Goal: Information Seeking & Learning: Check status

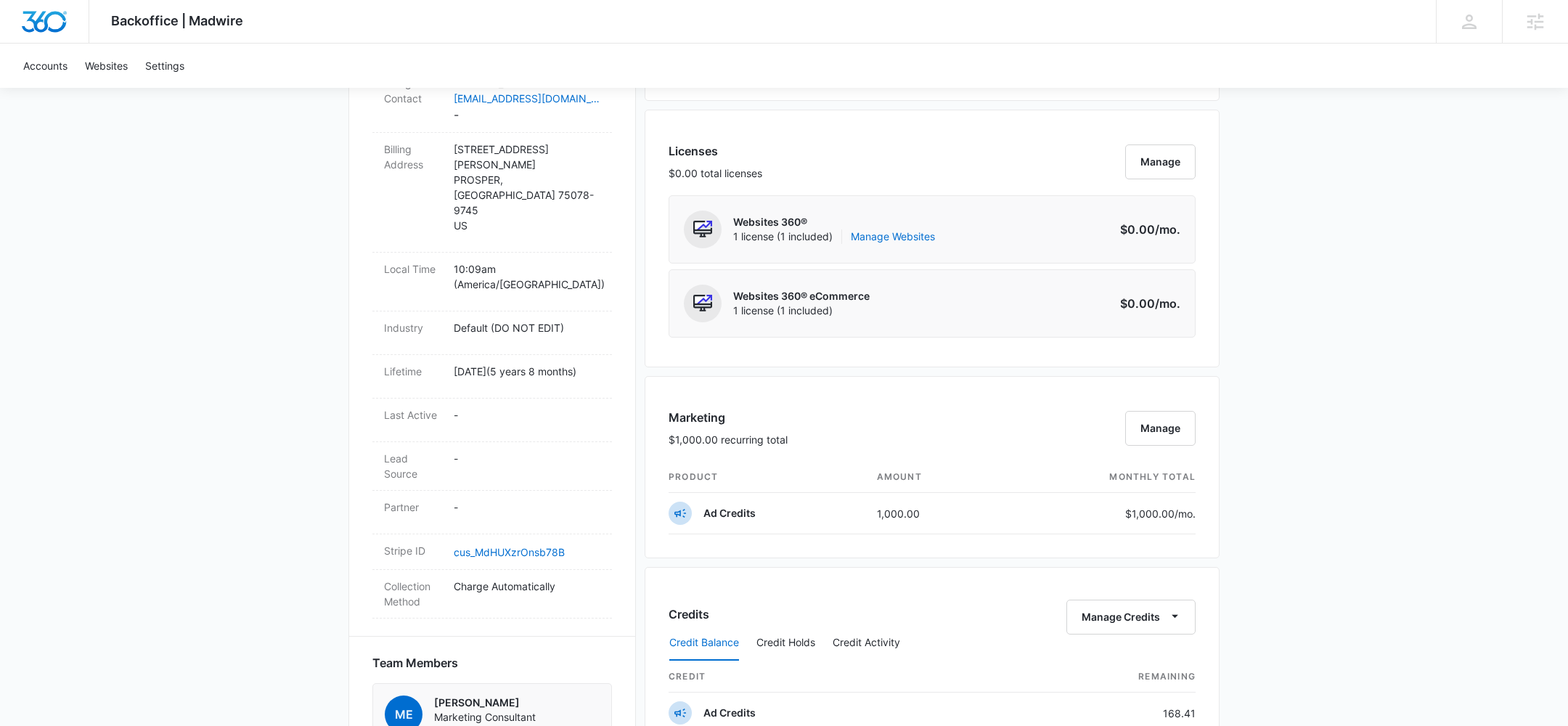
scroll to position [168, 0]
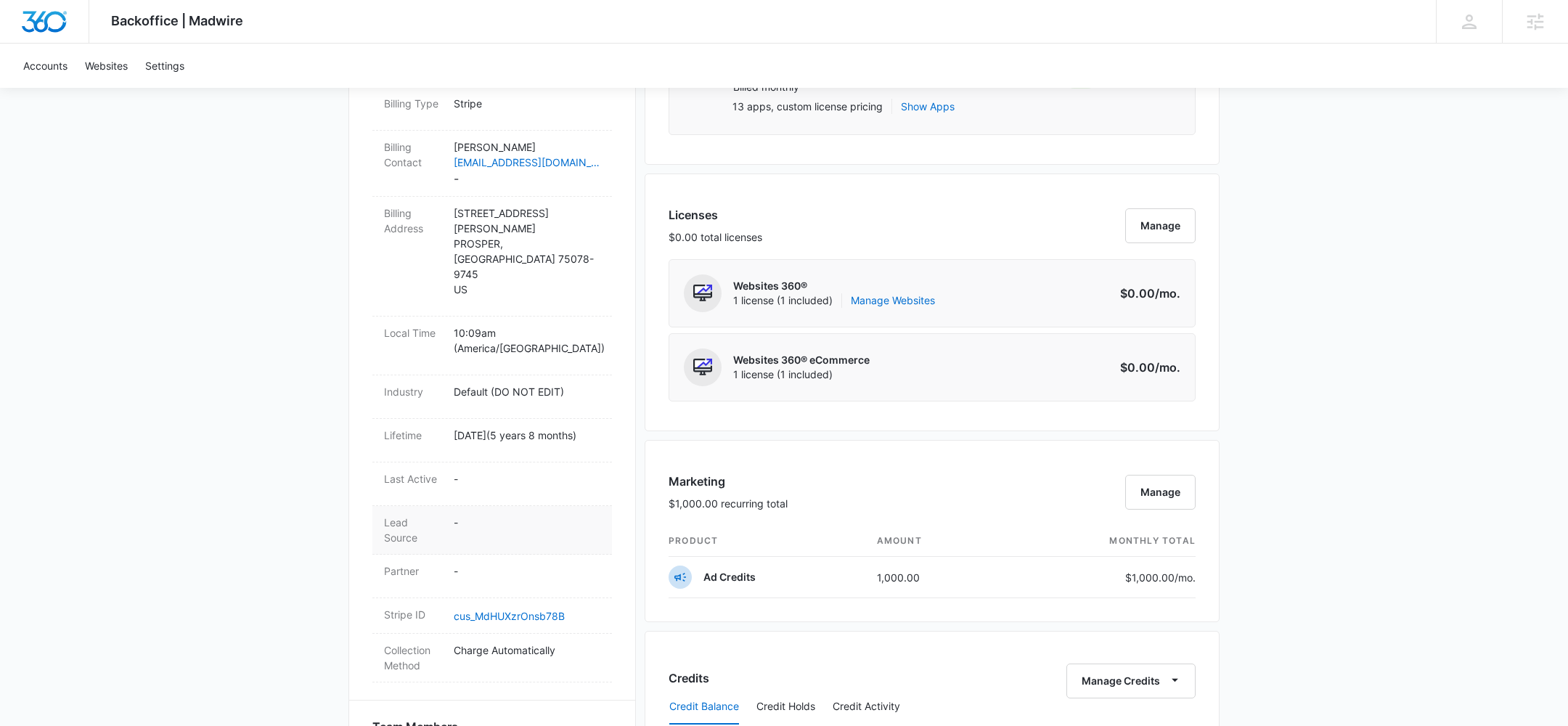
scroll to position [487, 0]
click at [1291, 553] on div "Backoffice | Madwire Apps Settings CF [PERSON_NAME] [PERSON_NAME][EMAIL_ADDRESS…" at bounding box center [784, 470] width 1568 height 1915
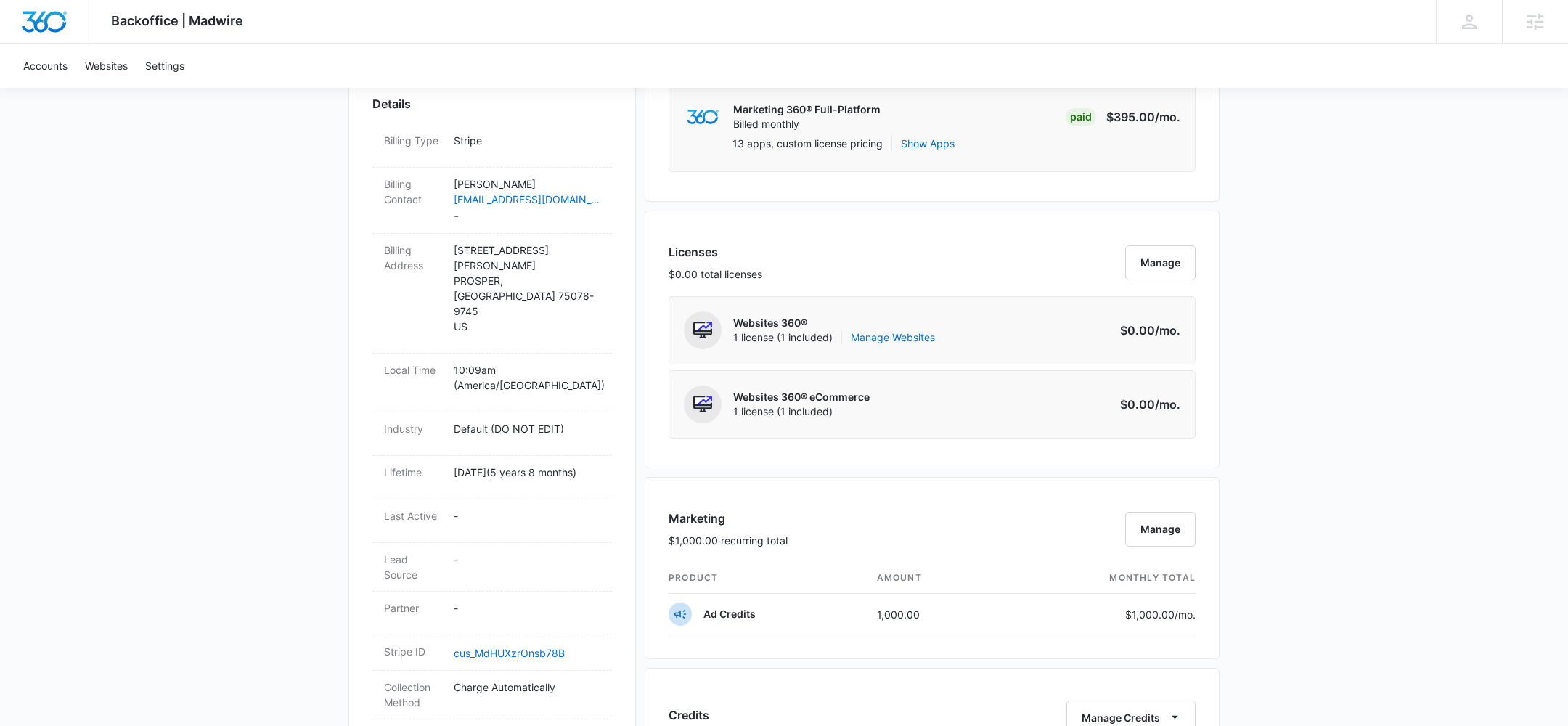
scroll to position [452, 0]
click at [1425, 449] on div "Backoffice | Madwire Apps Settings CF [PERSON_NAME] [PERSON_NAME][EMAIL_ADDRESS…" at bounding box center [784, 505] width 1568 height 1915
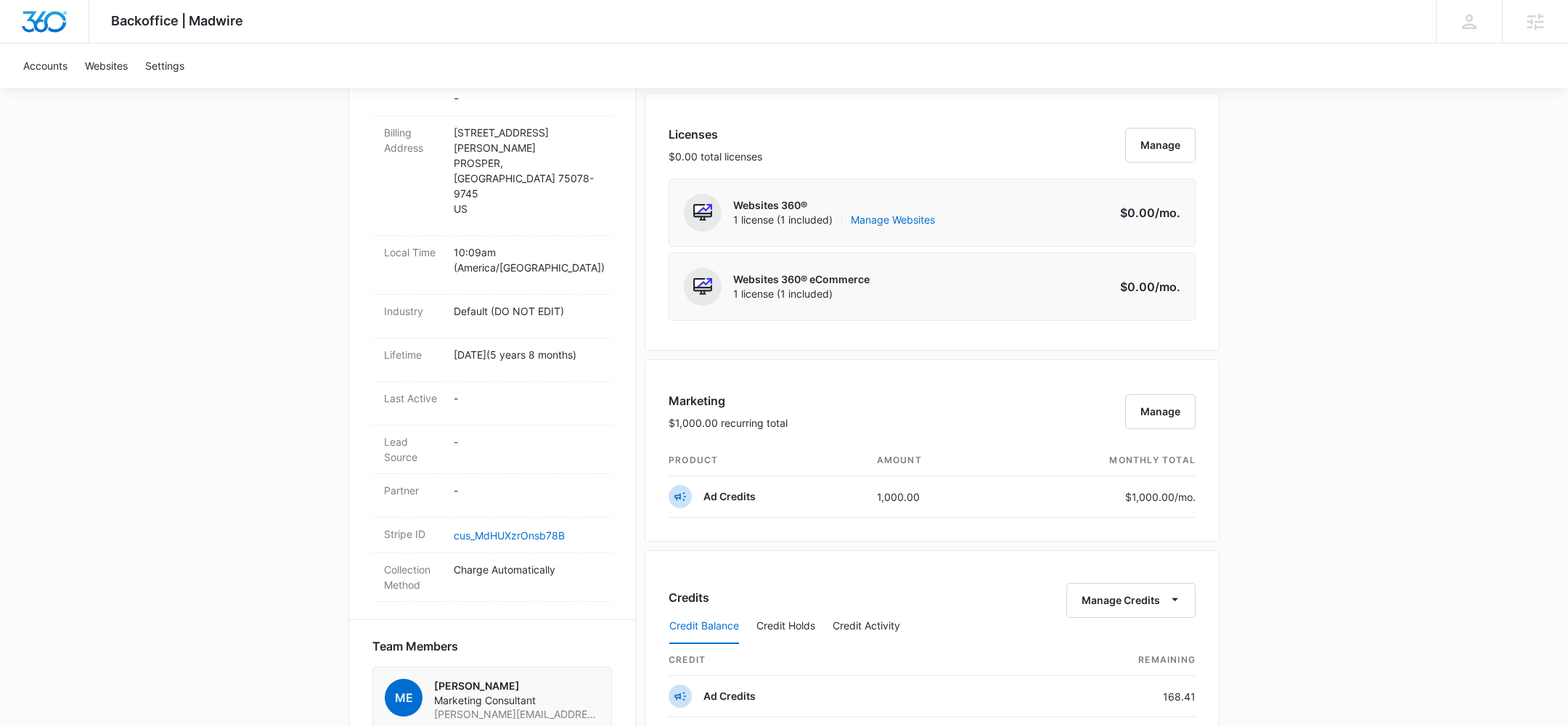
scroll to position [226, 0]
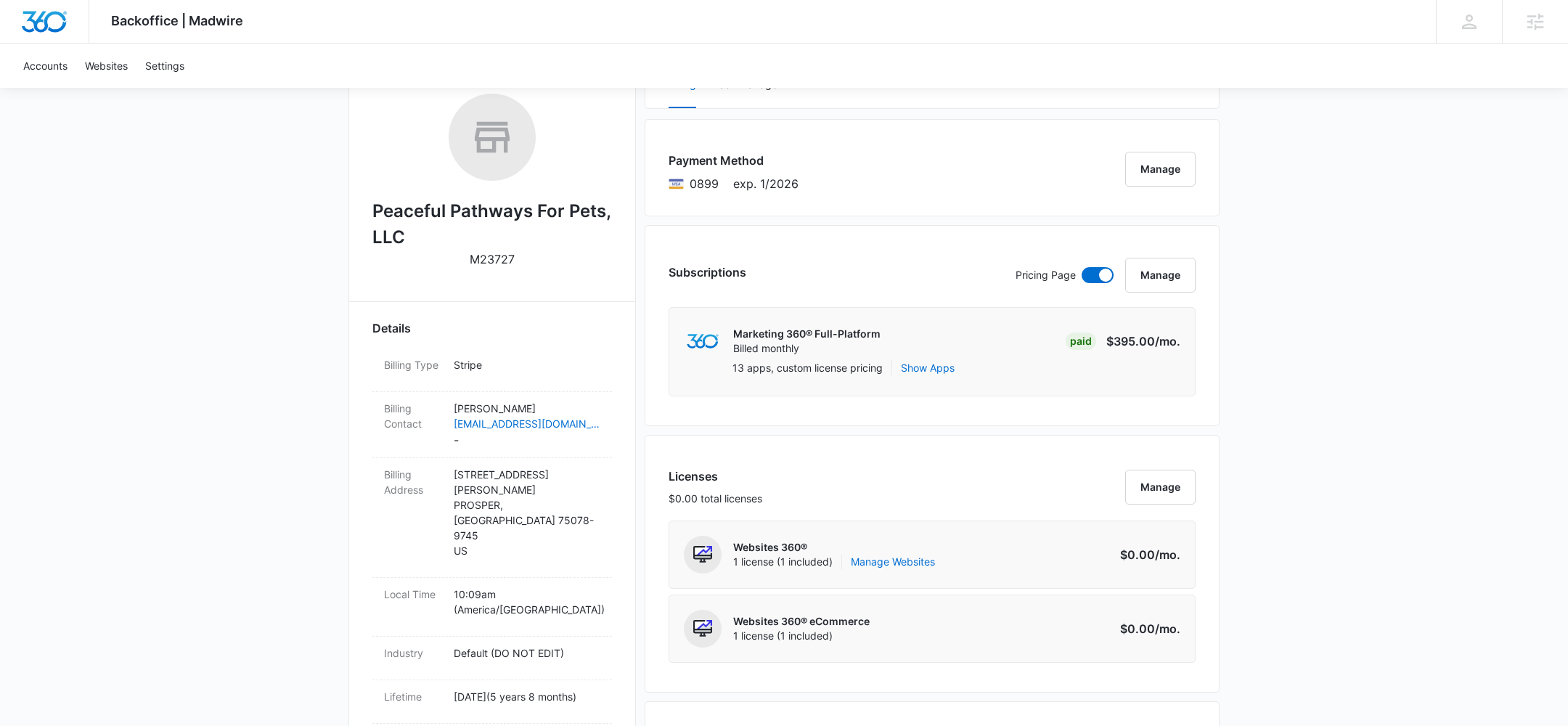
click at [1321, 498] on div "Backoffice | Madwire Apps Settings CF [PERSON_NAME] [PERSON_NAME][EMAIL_ADDRESS…" at bounding box center [784, 727] width 1568 height 1915
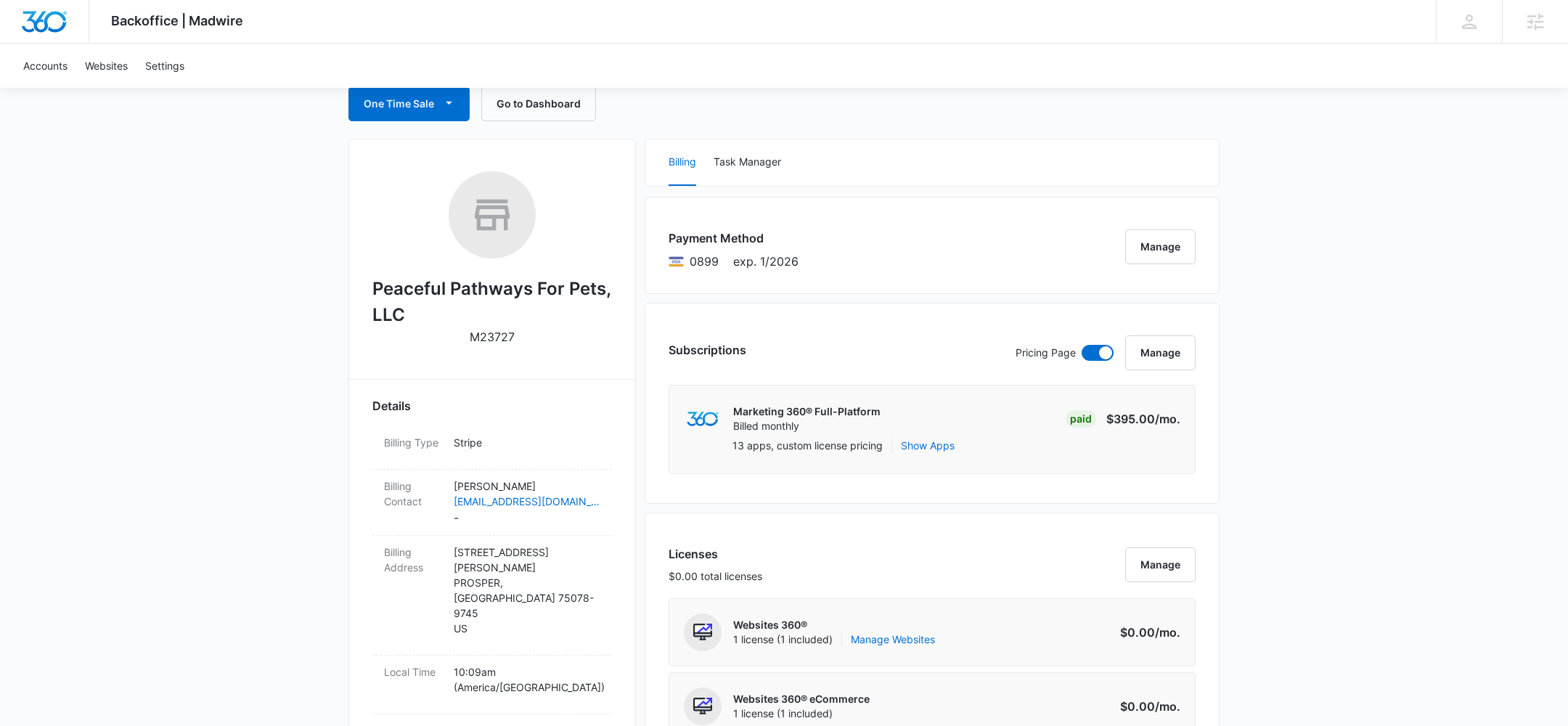
scroll to position [360, 0]
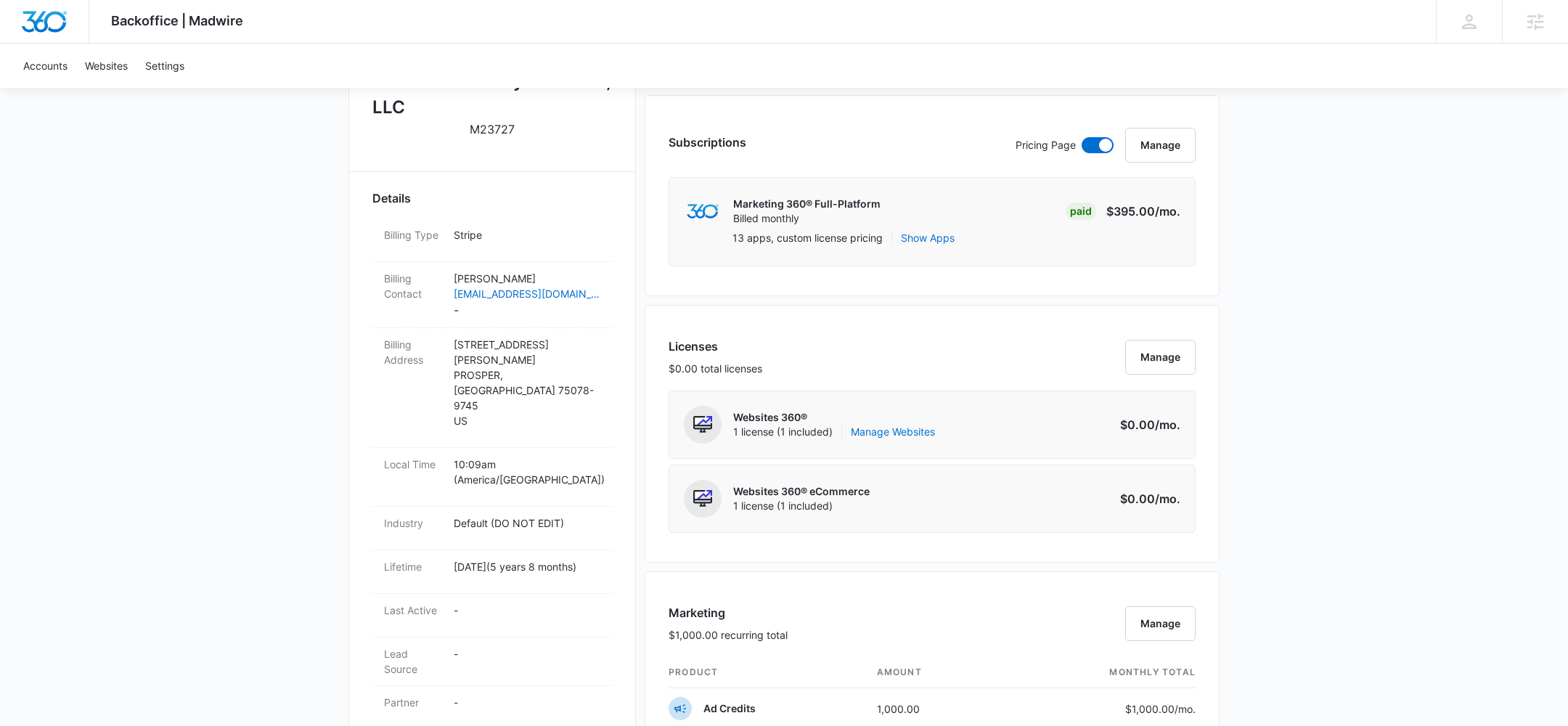
click at [1383, 517] on div "Backoffice | Madwire Apps Settings CF [PERSON_NAME] [PERSON_NAME][EMAIL_ADDRESS…" at bounding box center [784, 597] width 1568 height 1915
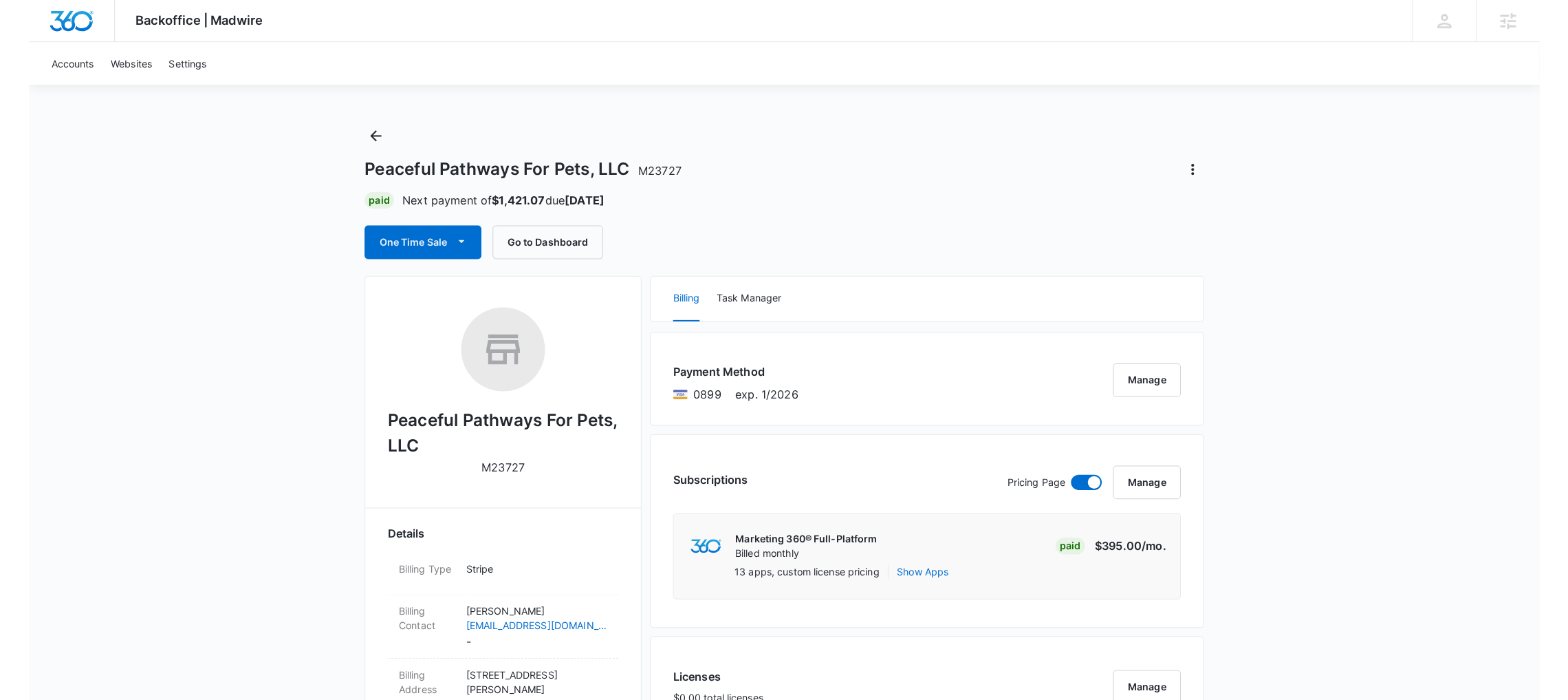
scroll to position [0, 0]
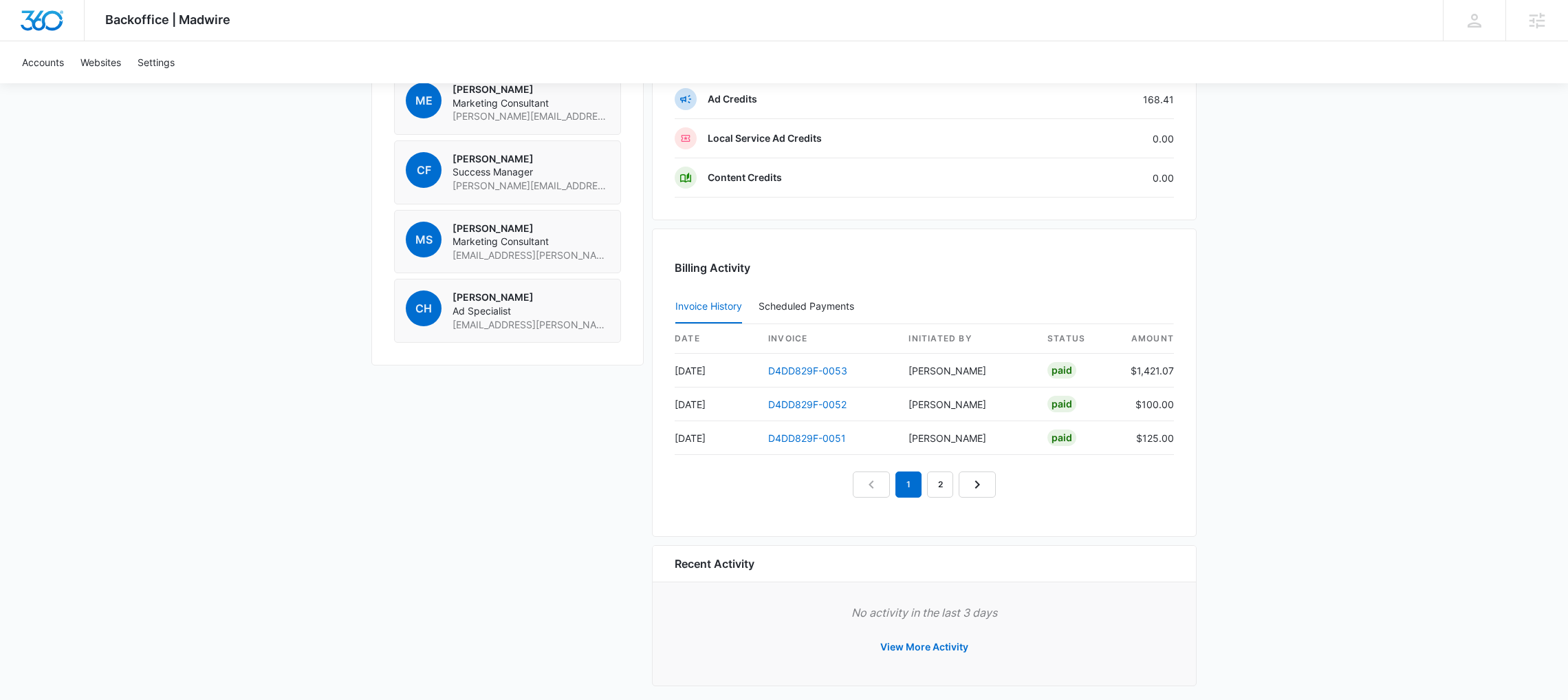
scroll to position [1119, 0]
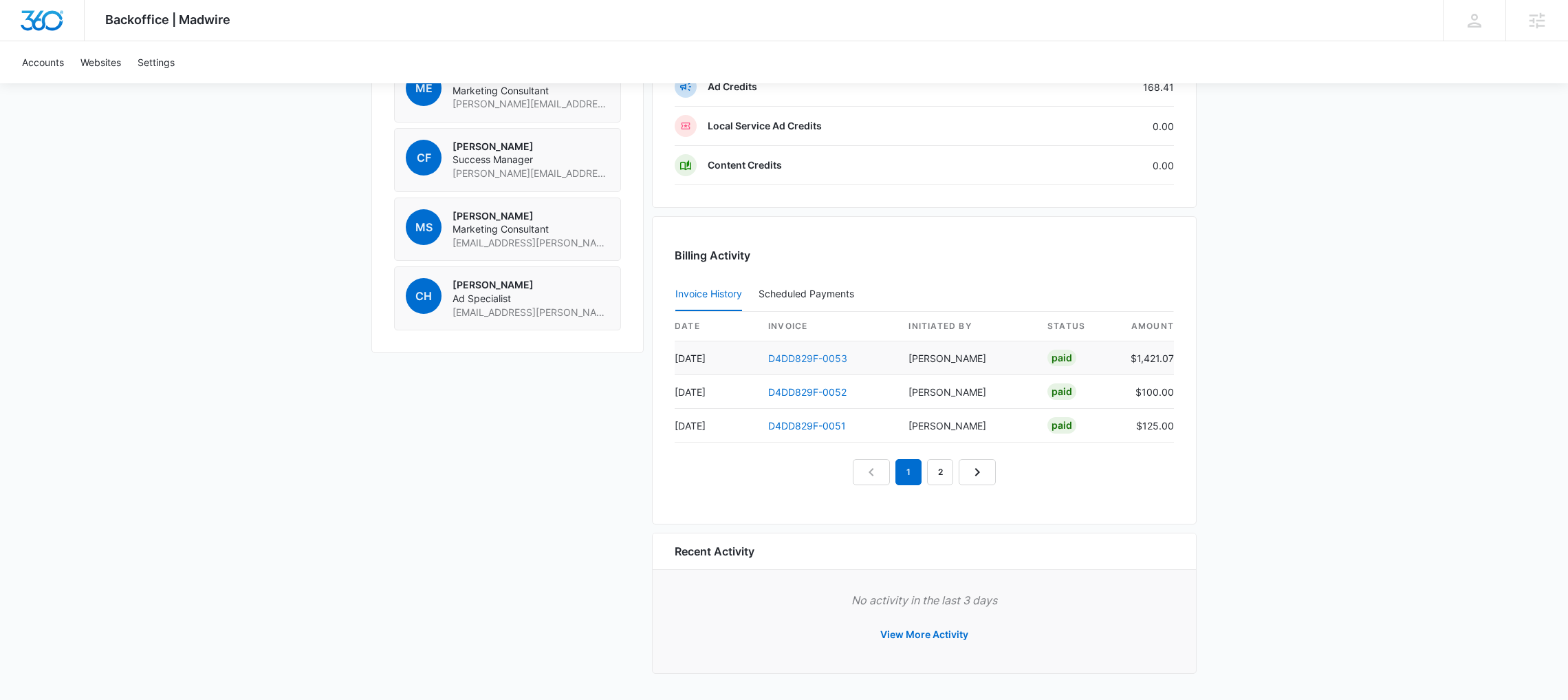
click at [813, 359] on link "D4DD829F-0053" at bounding box center [808, 358] width 79 height 11
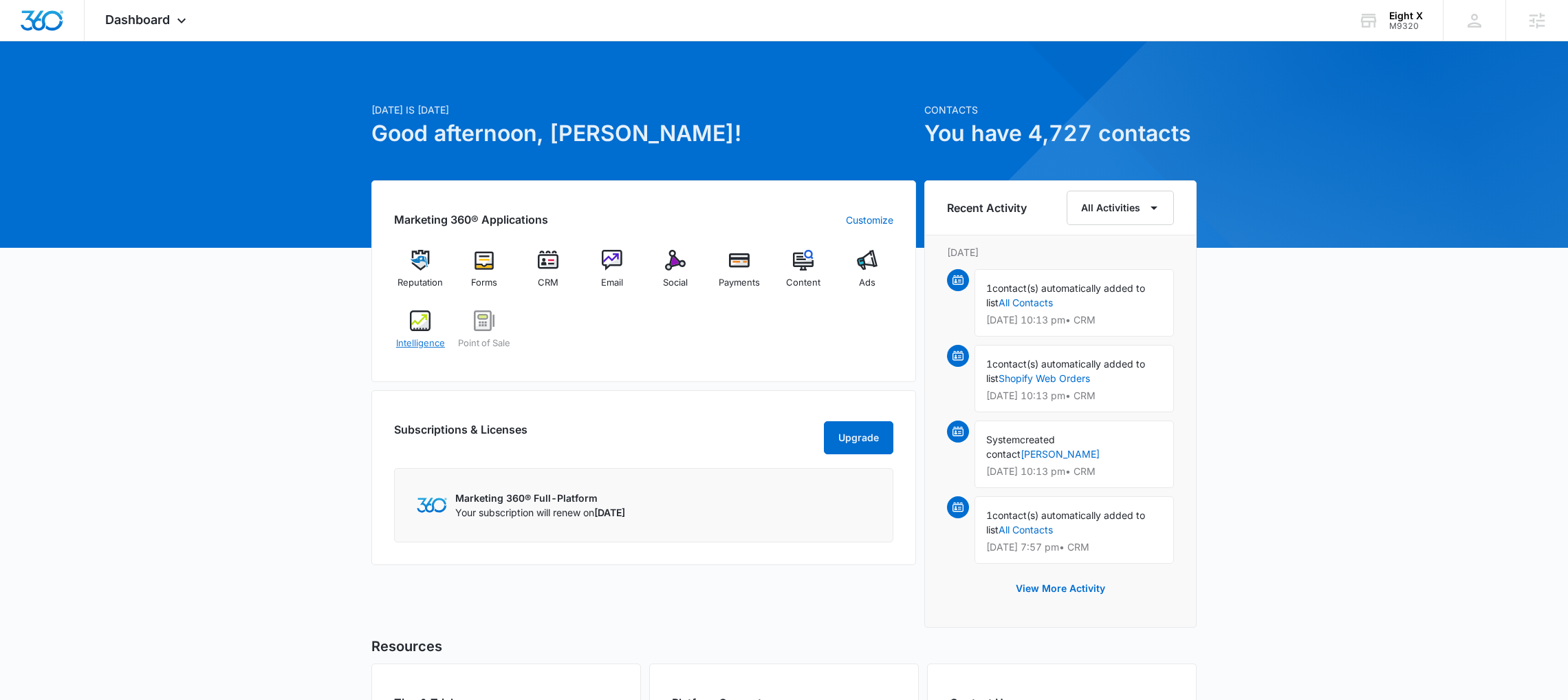
click at [429, 330] on div "Intelligence" at bounding box center [420, 335] width 53 height 50
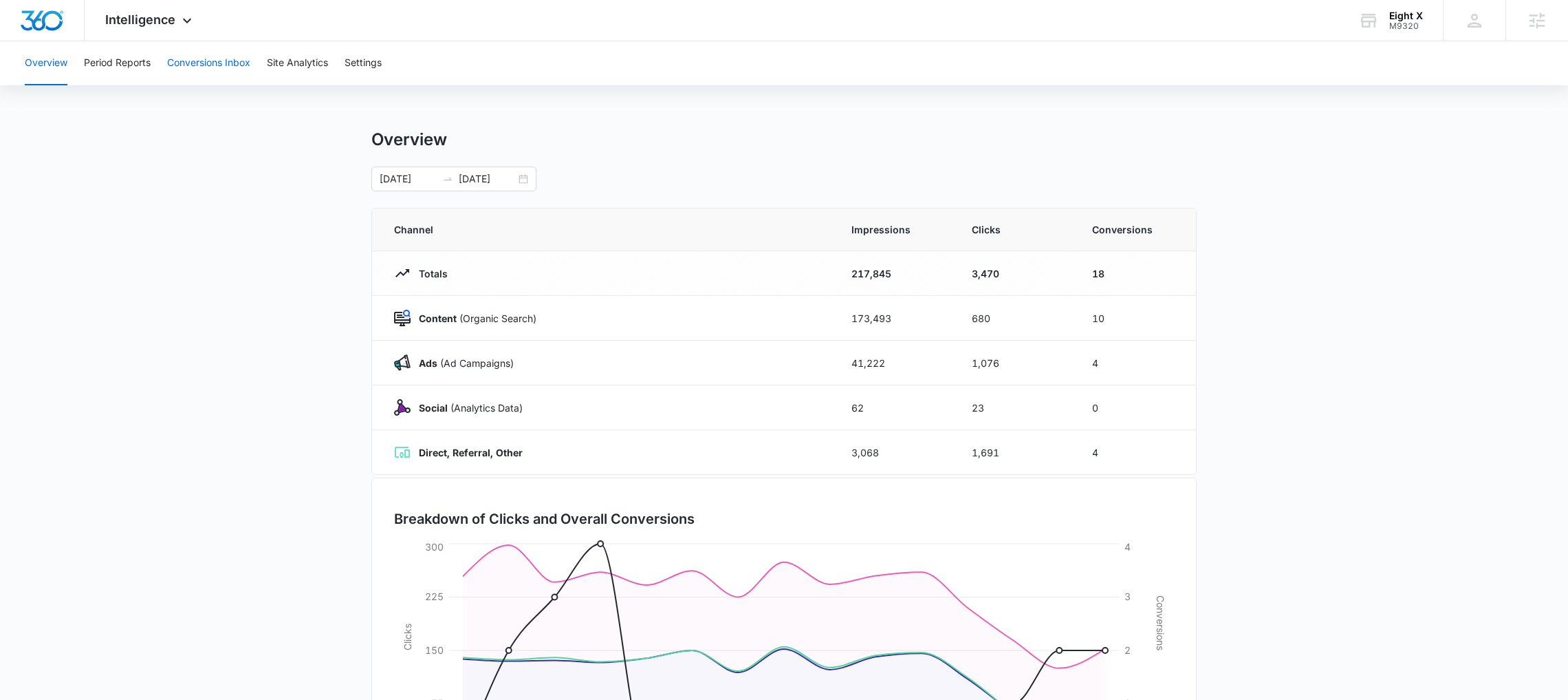
click at [212, 72] on button "Conversions Inbox" at bounding box center [209, 63] width 83 height 44
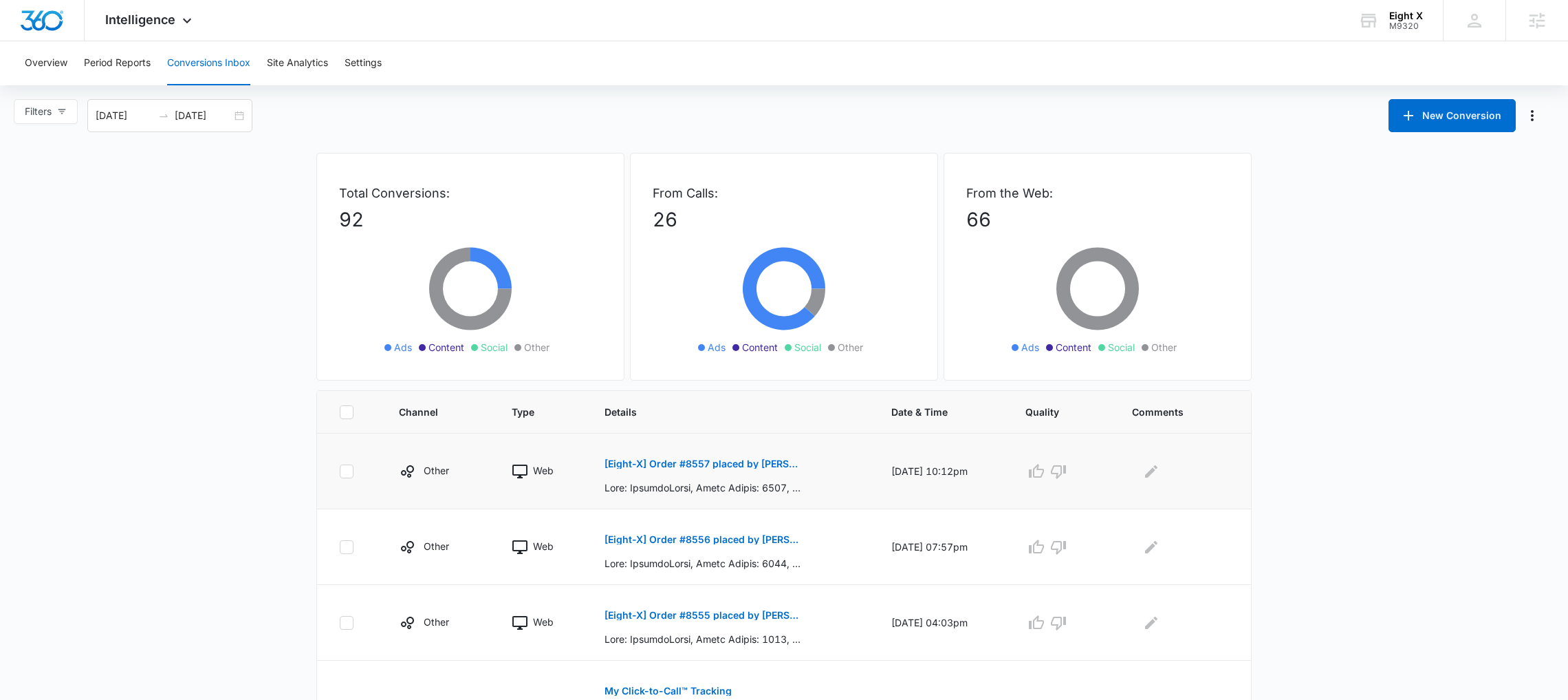
click at [772, 465] on p "[Eight-X] Order #8557 placed by Russell Zint" at bounding box center [705, 464] width 200 height 10
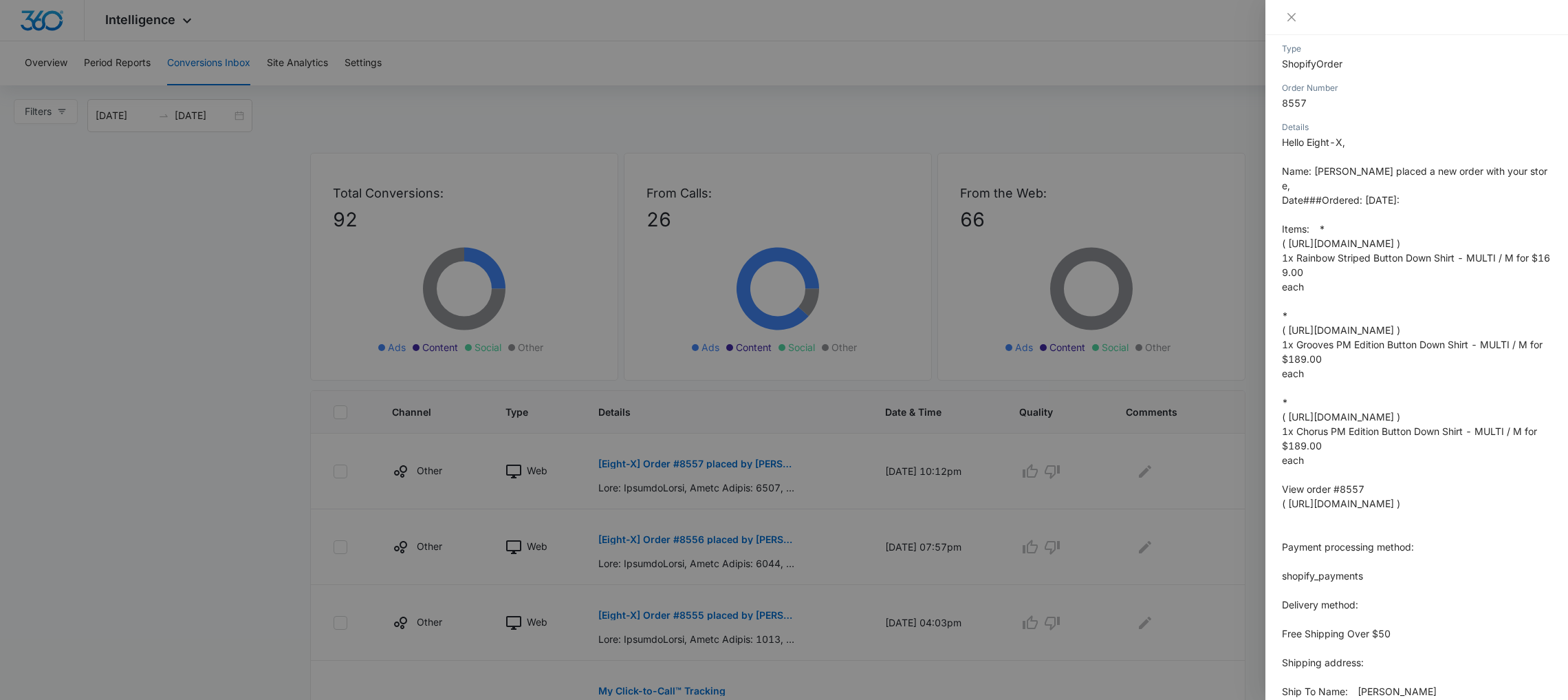
scroll to position [151, 0]
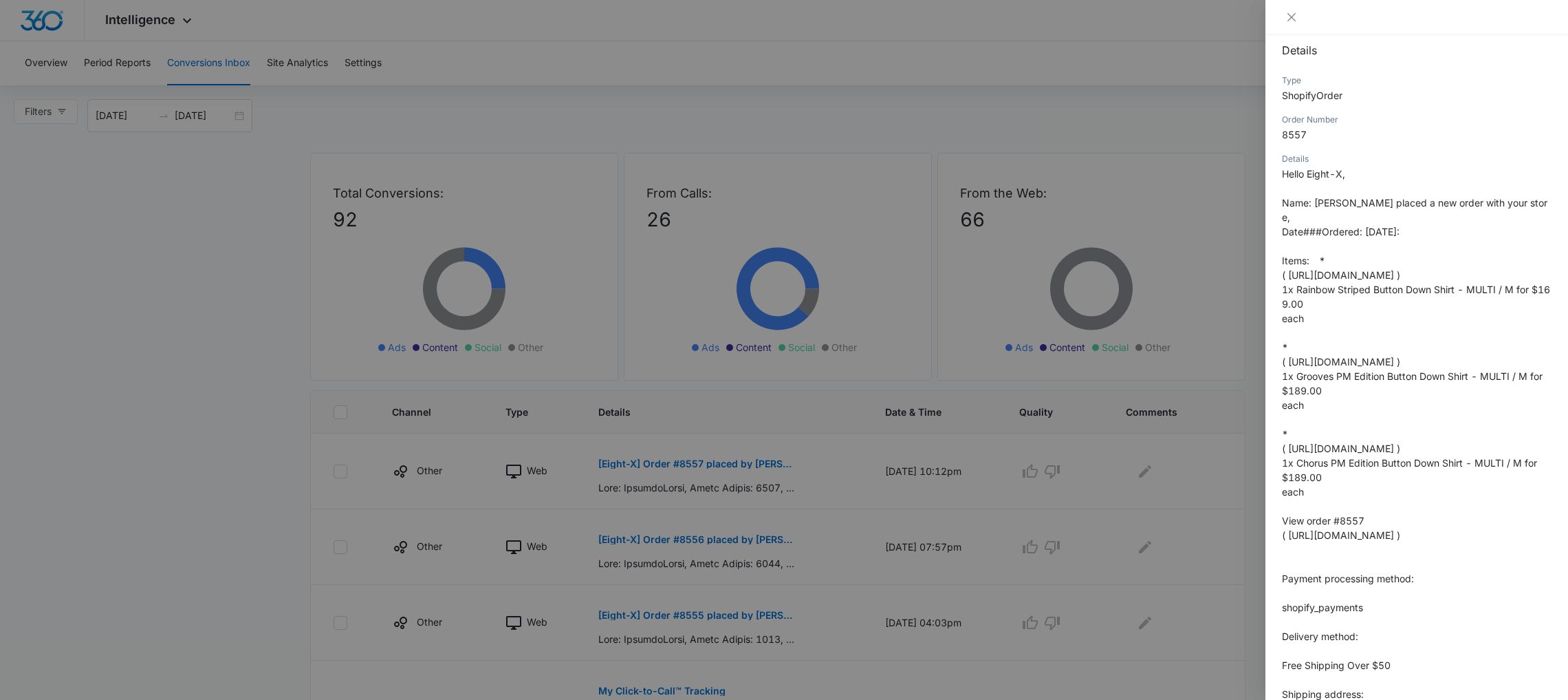
click at [1381, 225] on span "Date###Ordered: Oct 13 2025:" at bounding box center [1341, 231] width 118 height 11
click at [1381, 225] on p "Hello Eight-X,  Name: Russell Zint placed a new order with your store, Date#…" at bounding box center [1417, 578] width 270 height 824
click at [1391, 307] on p "Hello Eight-X,  Name: Russell Zint placed a new order with your store, Date#…" at bounding box center [1417, 578] width 270 height 824
click at [1383, 433] on p "Hello Eight-X,  Name: Russell Zint placed a new order with your store, Date#…" at bounding box center [1417, 578] width 270 height 824
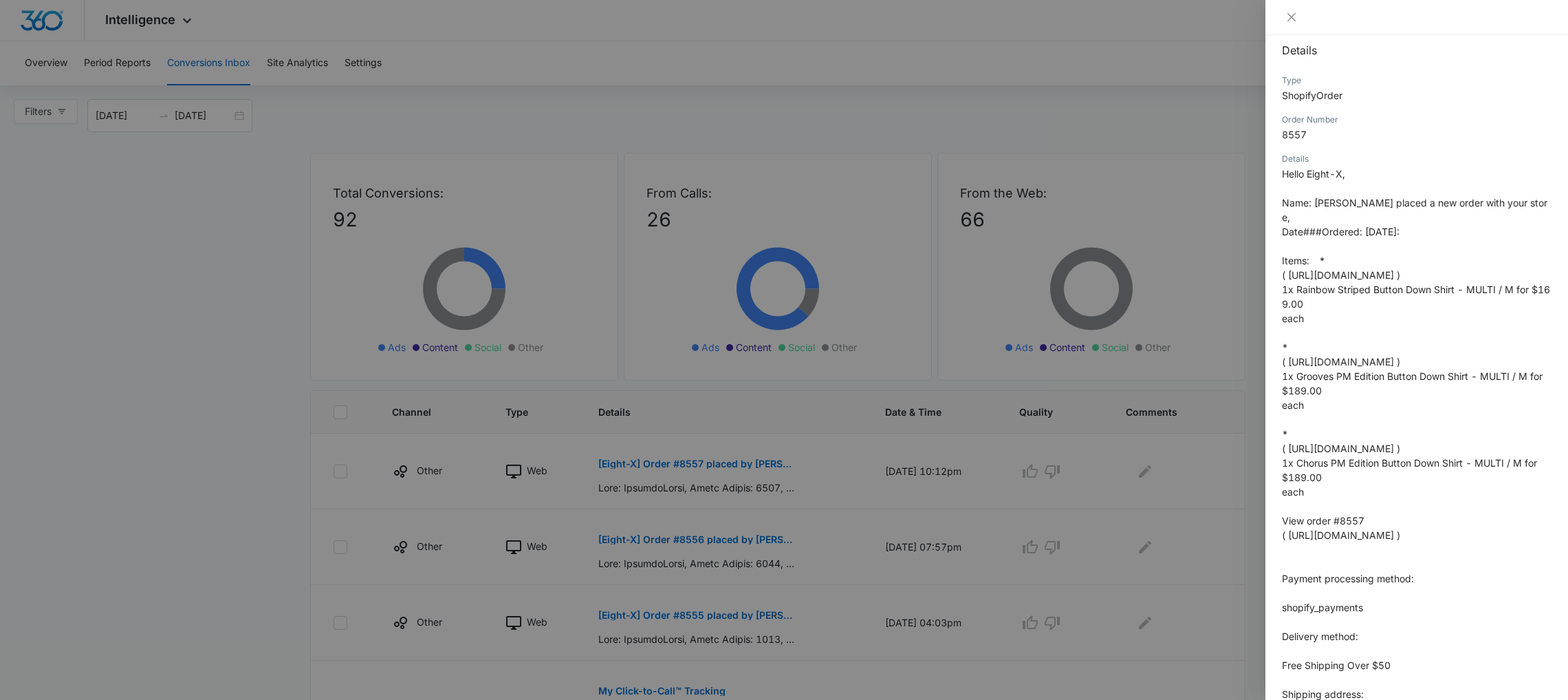
click at [1438, 483] on span "1x Chorus PM Edition Button Down Shirt - MULTI / M for $189.00" at bounding box center [1410, 470] width 255 height 26
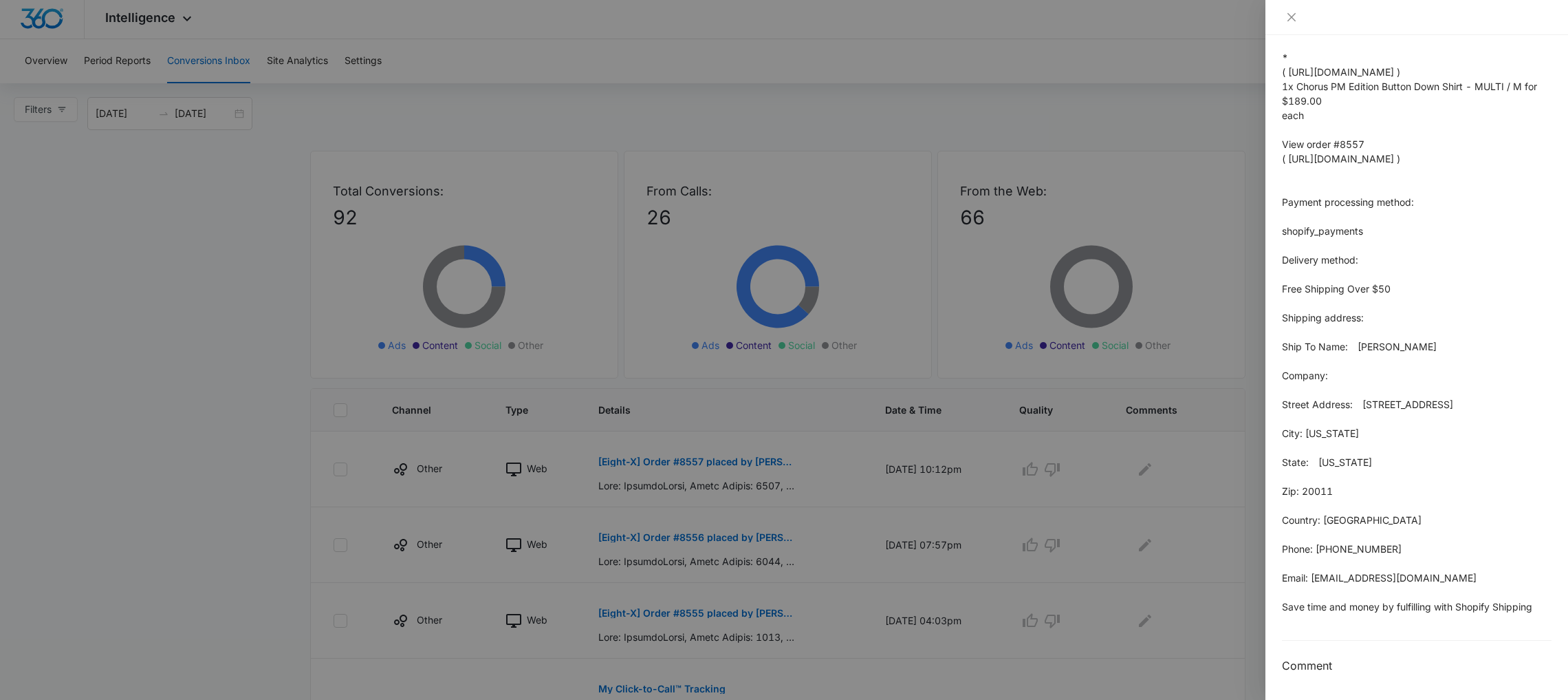
scroll to position [4, 0]
click at [1395, 329] on p "Hello Eight-X,  Name: Russell Zint placed a new order with your store, Date#…" at bounding box center [1417, 202] width 270 height 824
click at [1391, 392] on p "Hello Eight-X,  Name: Russell Zint placed a new order with your store, Date#…" at bounding box center [1417, 202] width 270 height 824
click at [98, 96] on div at bounding box center [784, 350] width 1568 height 700
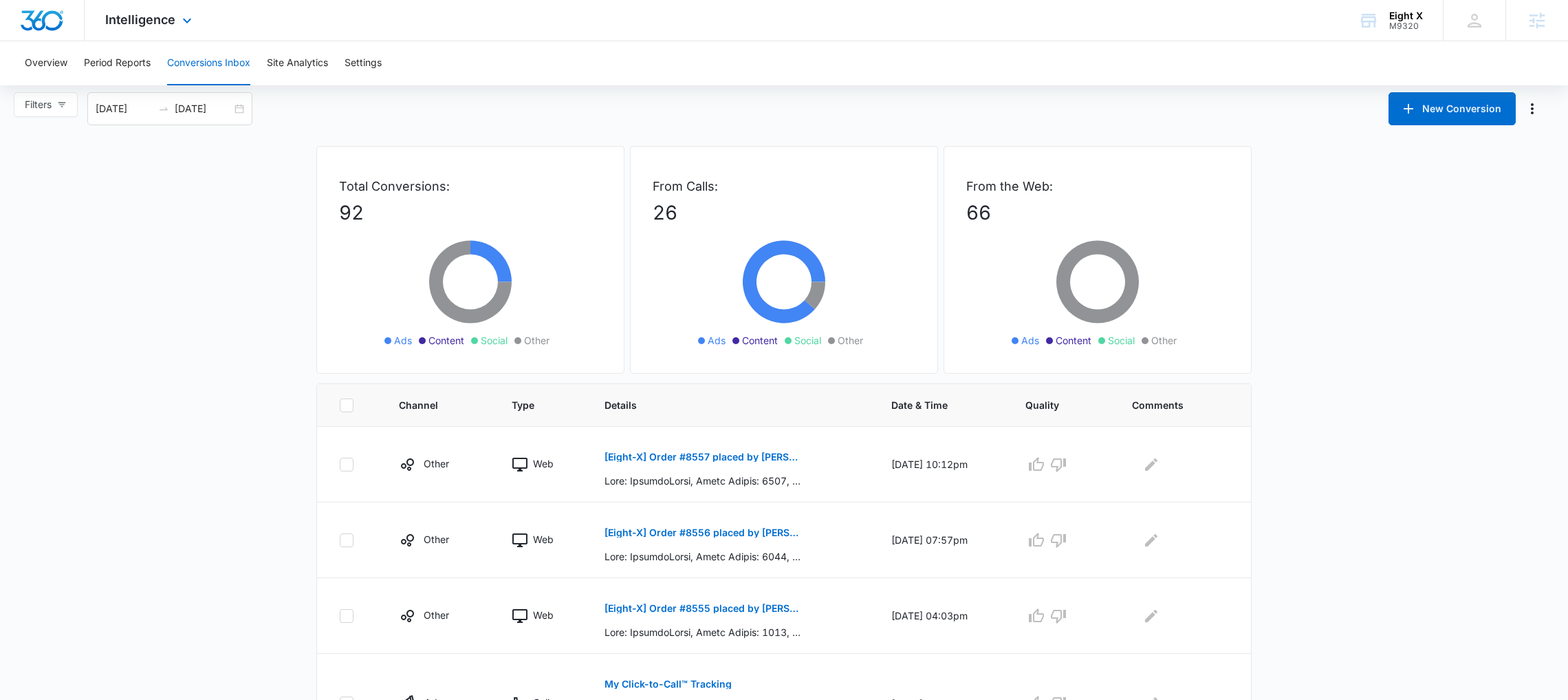
click at [176, 23] on div "Intelligence Apps Reputation Forms CRM Email Social Payments POS Content Ads In…" at bounding box center [150, 20] width 131 height 41
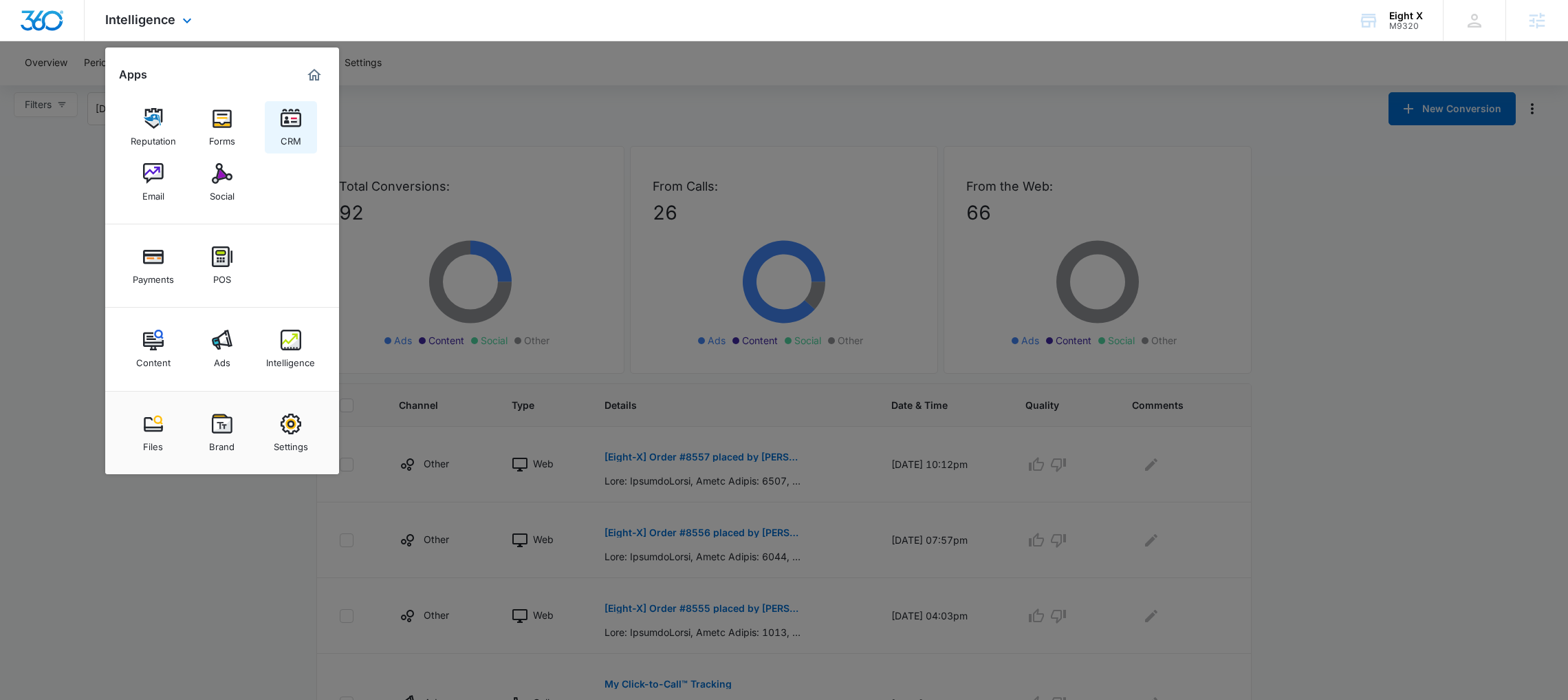
click at [288, 138] on div "CRM" at bounding box center [290, 137] width 21 height 18
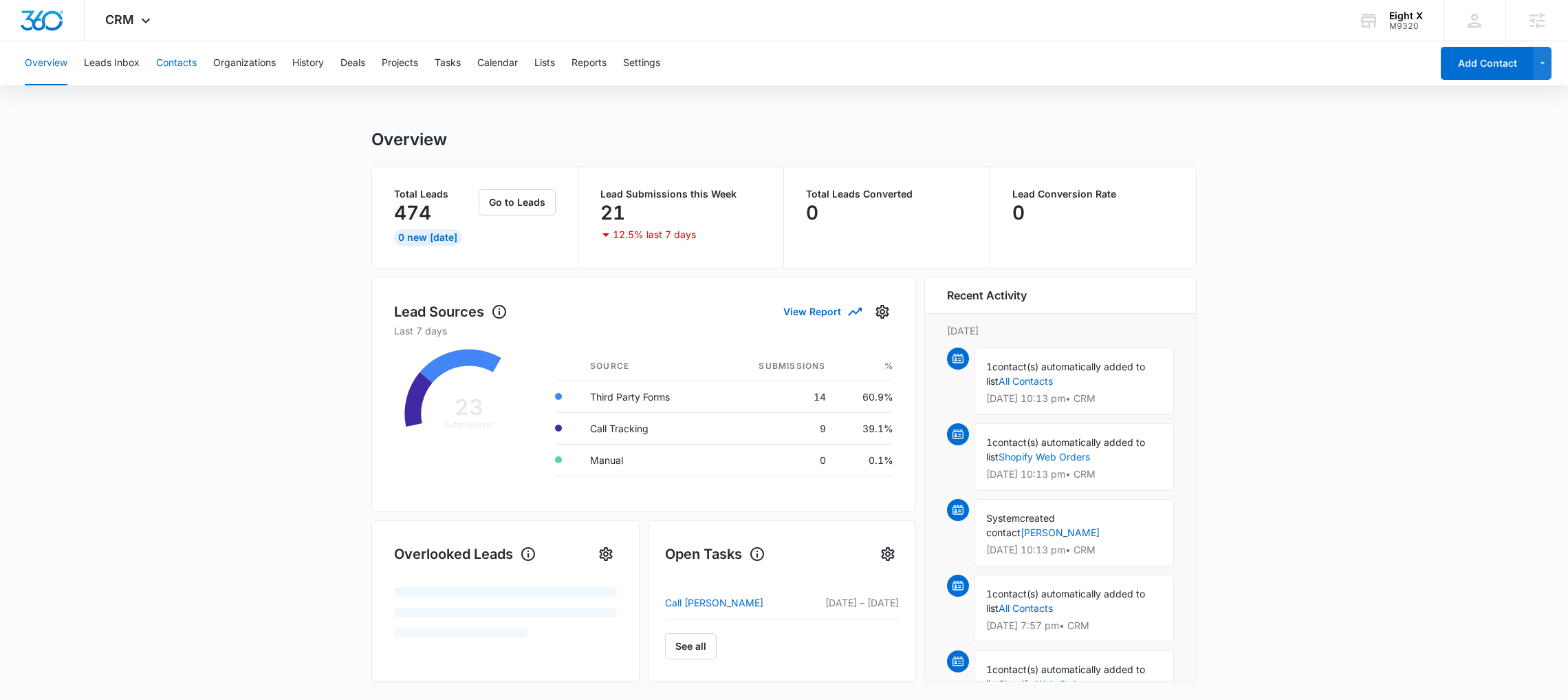
click at [176, 67] on button "Contacts" at bounding box center [176, 63] width 40 height 44
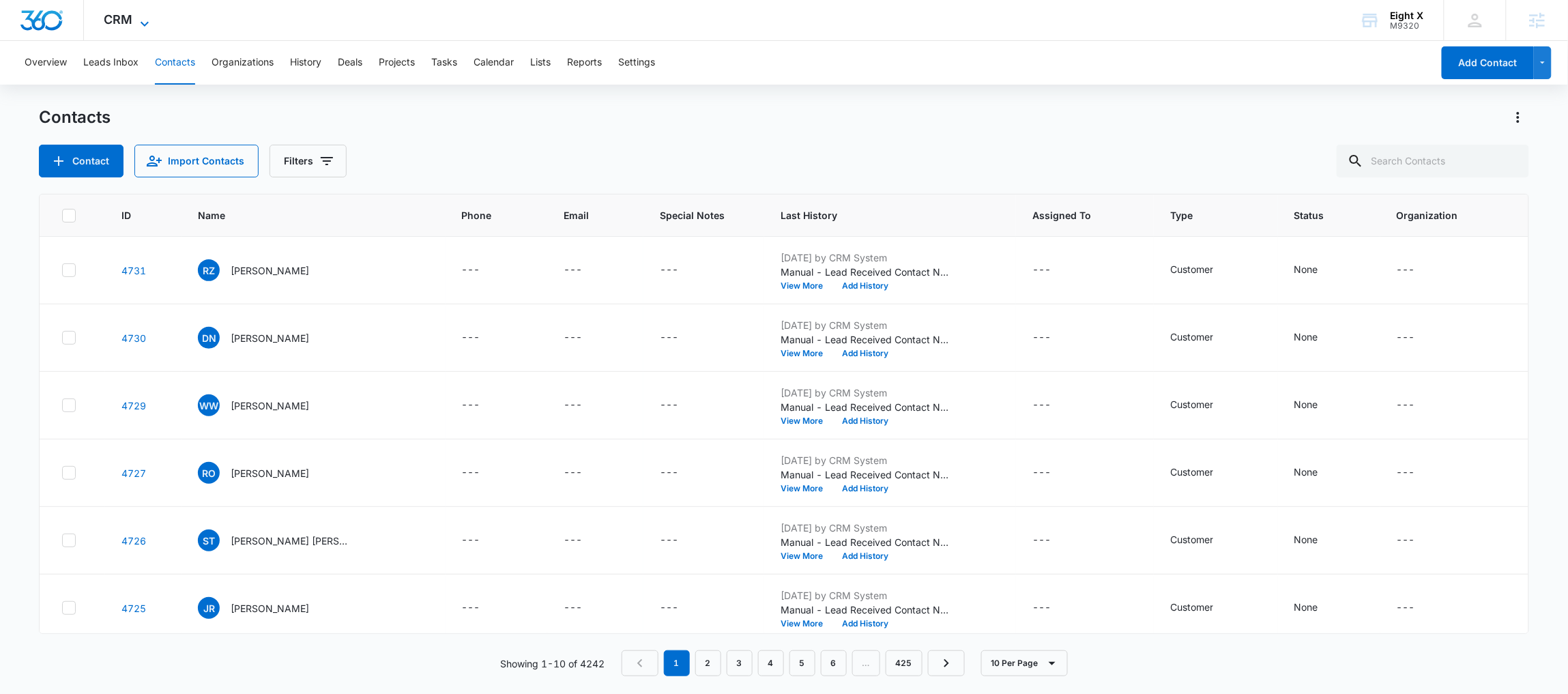
click at [117, 14] on span "CRM" at bounding box center [119, 19] width 29 height 14
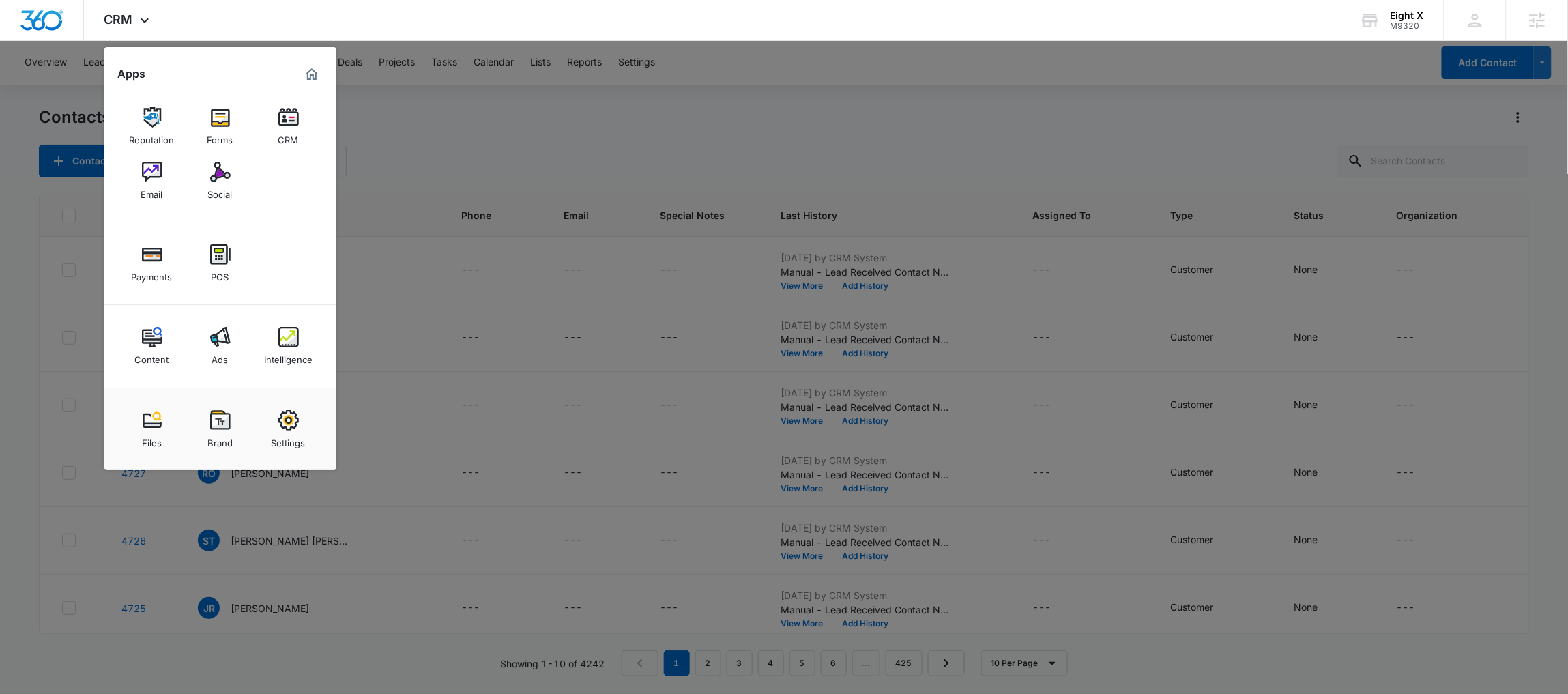
click at [148, 173] on img at bounding box center [151, 171] width 20 height 20
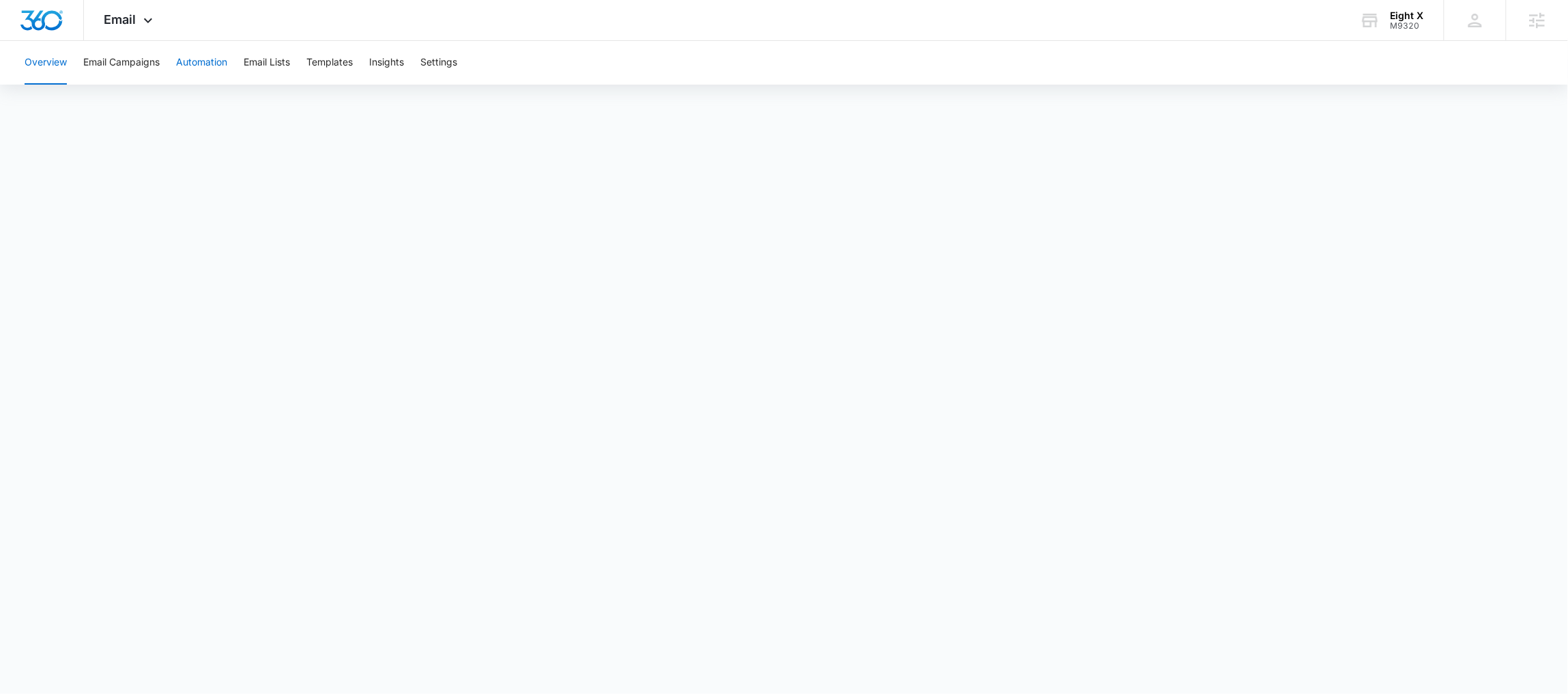
click at [188, 70] on button "Automation" at bounding box center [201, 63] width 52 height 44
click at [140, 16] on icon at bounding box center [148, 24] width 17 height 17
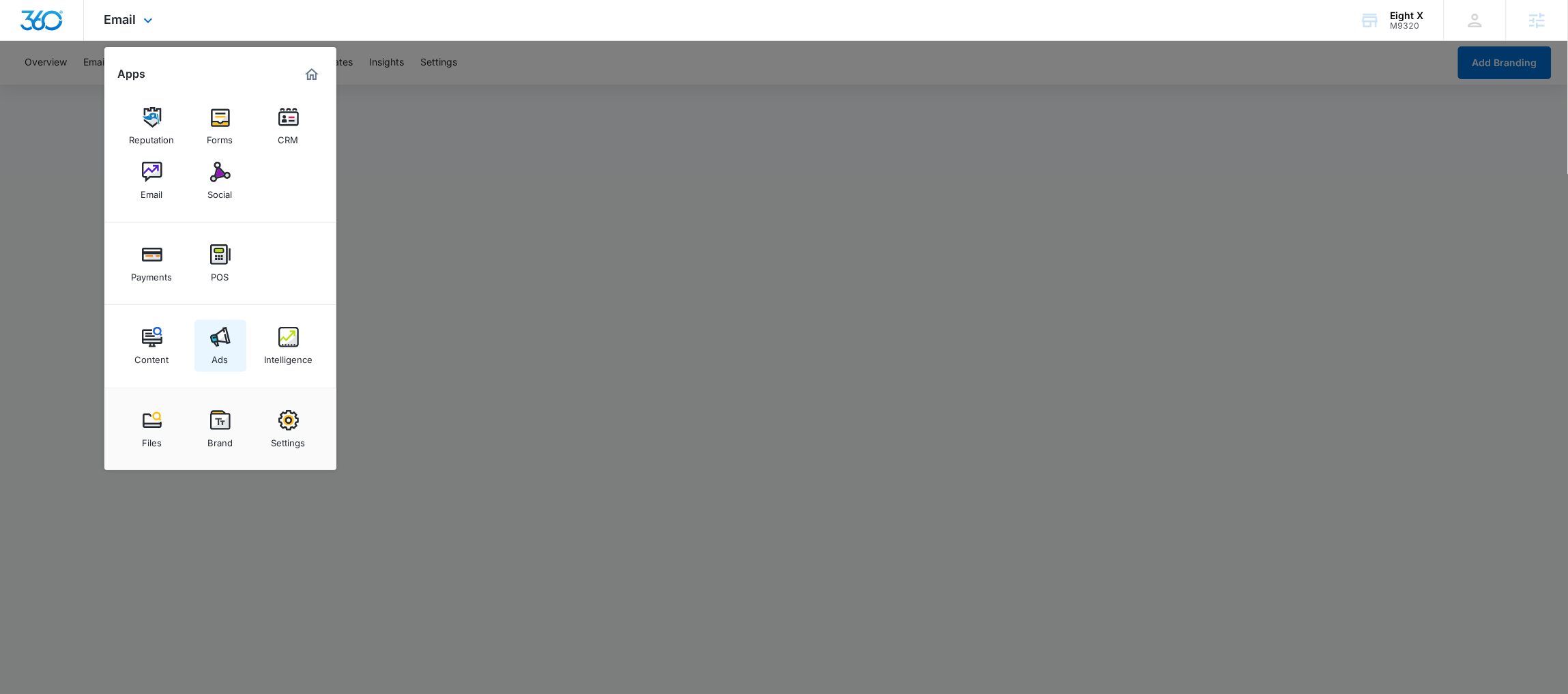
click at [225, 354] on div "Ads" at bounding box center [220, 355] width 17 height 17
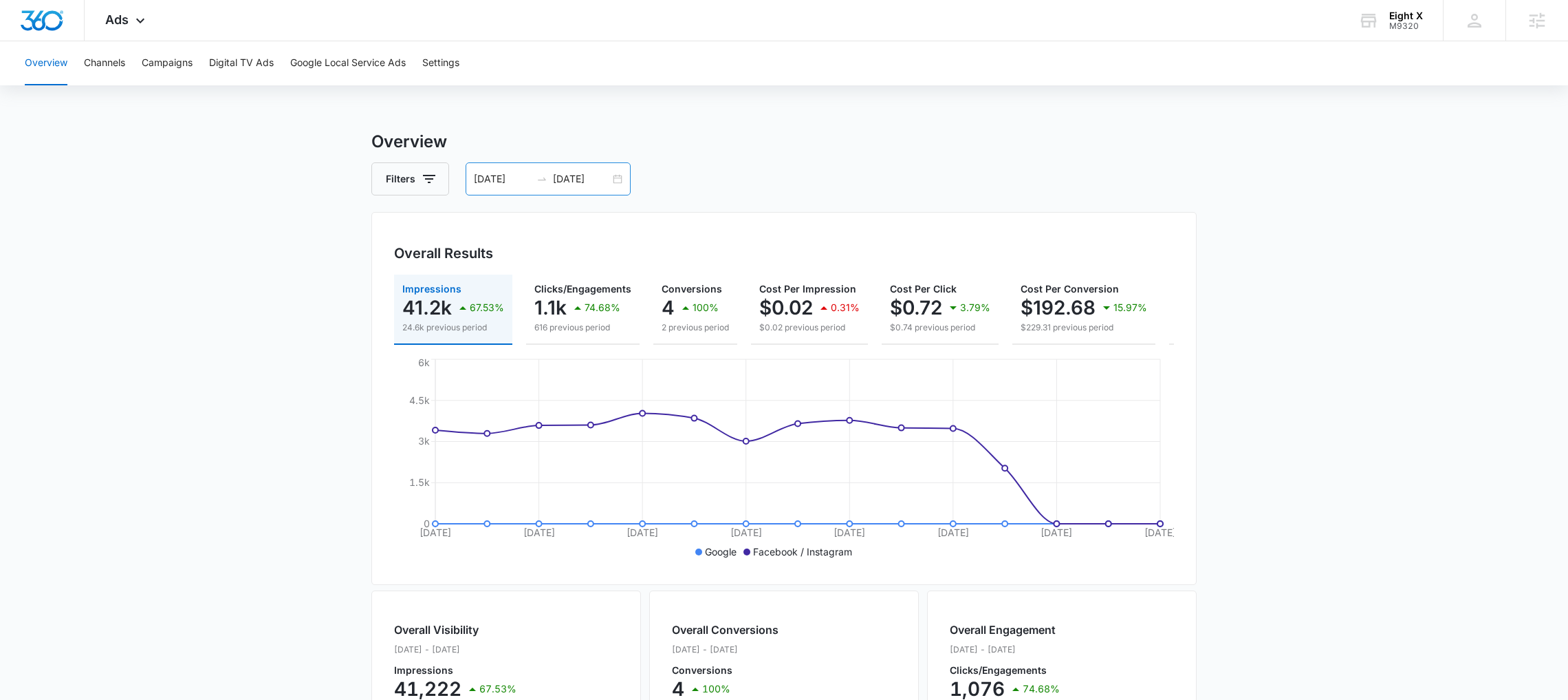
click at [614, 176] on div "09/23/2025 10/07/2025" at bounding box center [548, 179] width 165 height 33
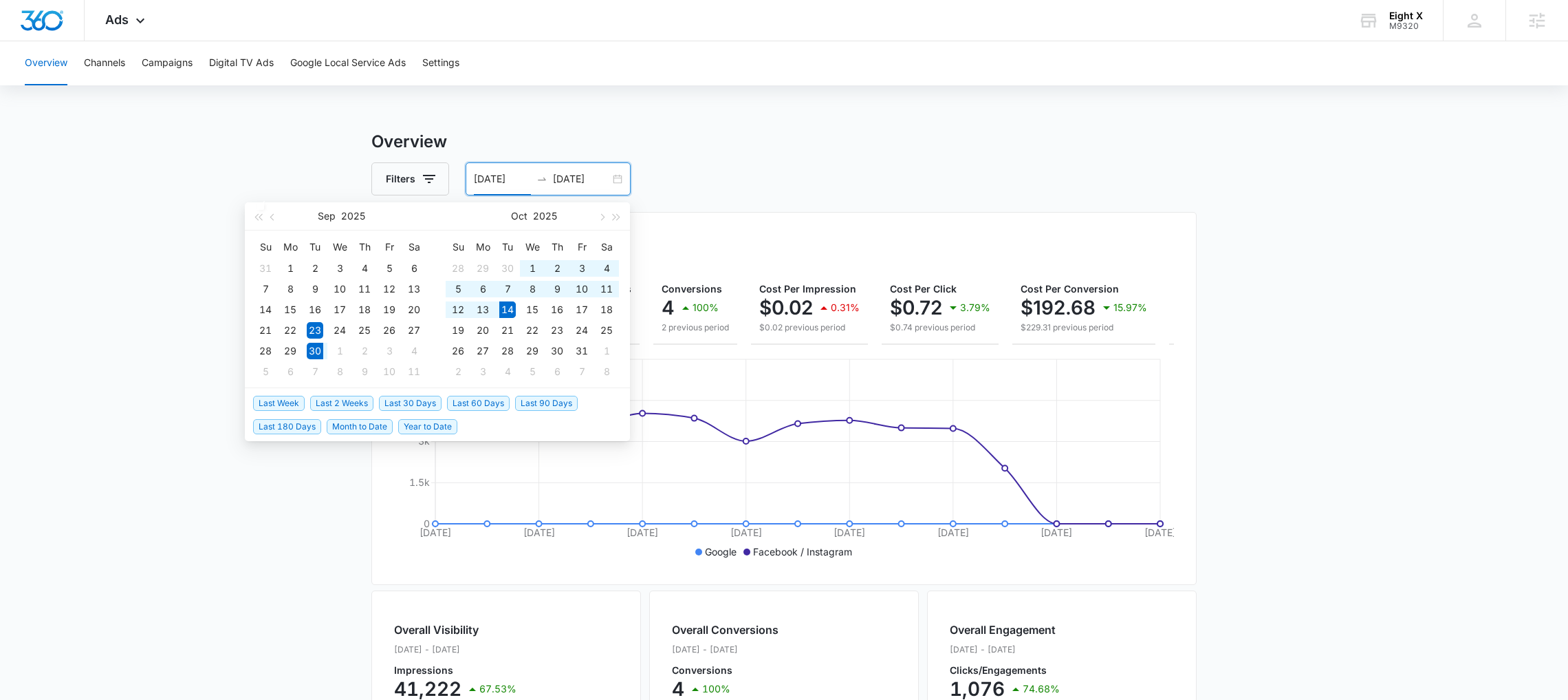
click at [327, 404] on span "Last 2 Weeks" at bounding box center [341, 403] width 63 height 15
type input "09/30/2025"
type input "10/14/2025"
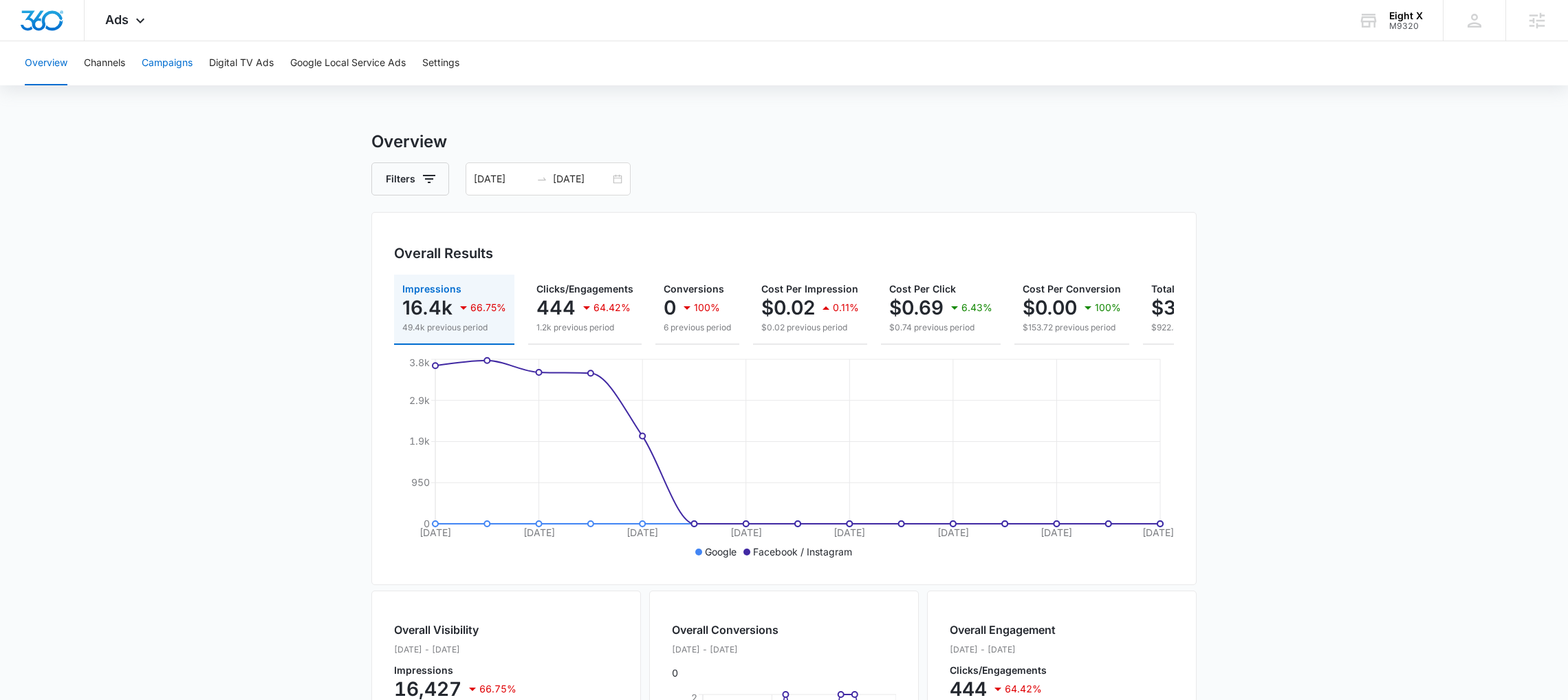
click at [176, 66] on button "Campaigns" at bounding box center [167, 63] width 51 height 44
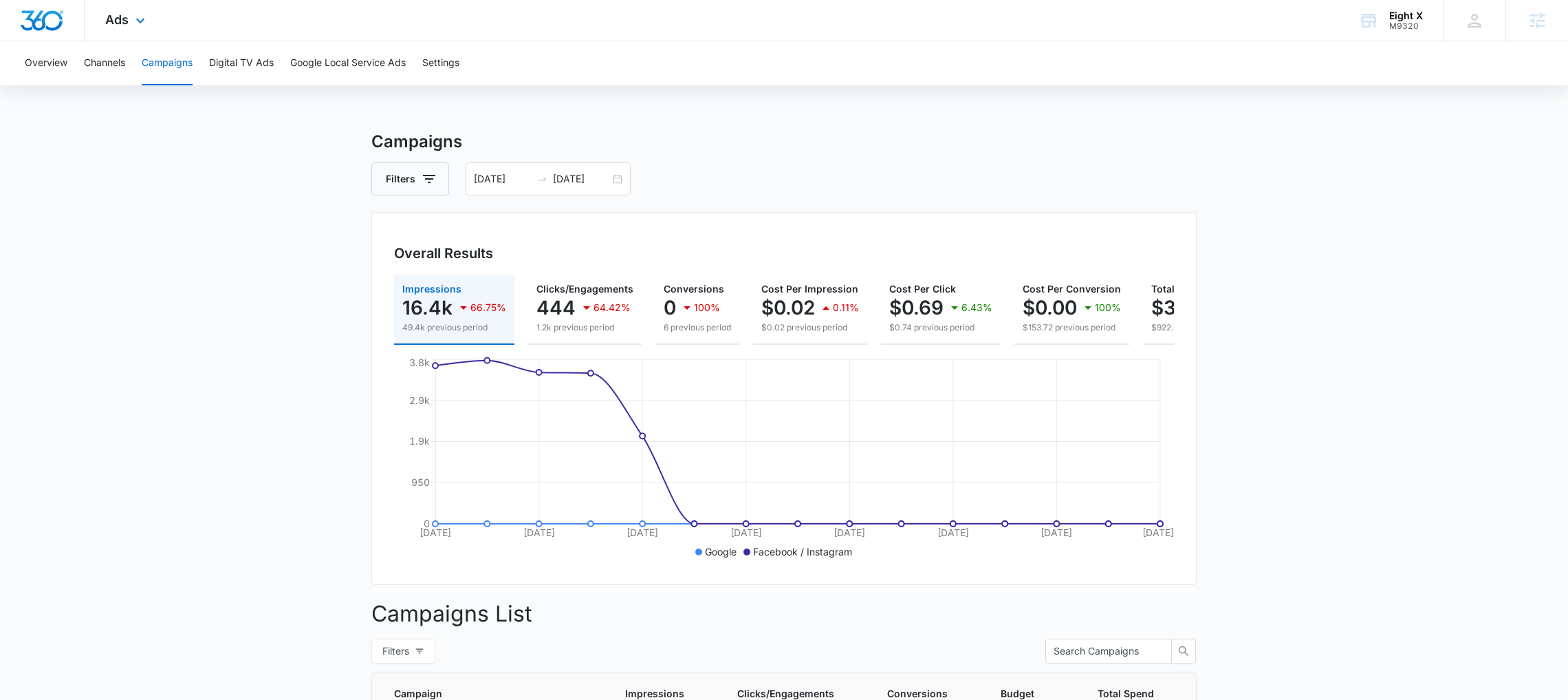
click at [123, 28] on div "Ads Apps Reputation Forms CRM Email Social Payments POS Content Ads Intelligenc…" at bounding box center [127, 20] width 85 height 41
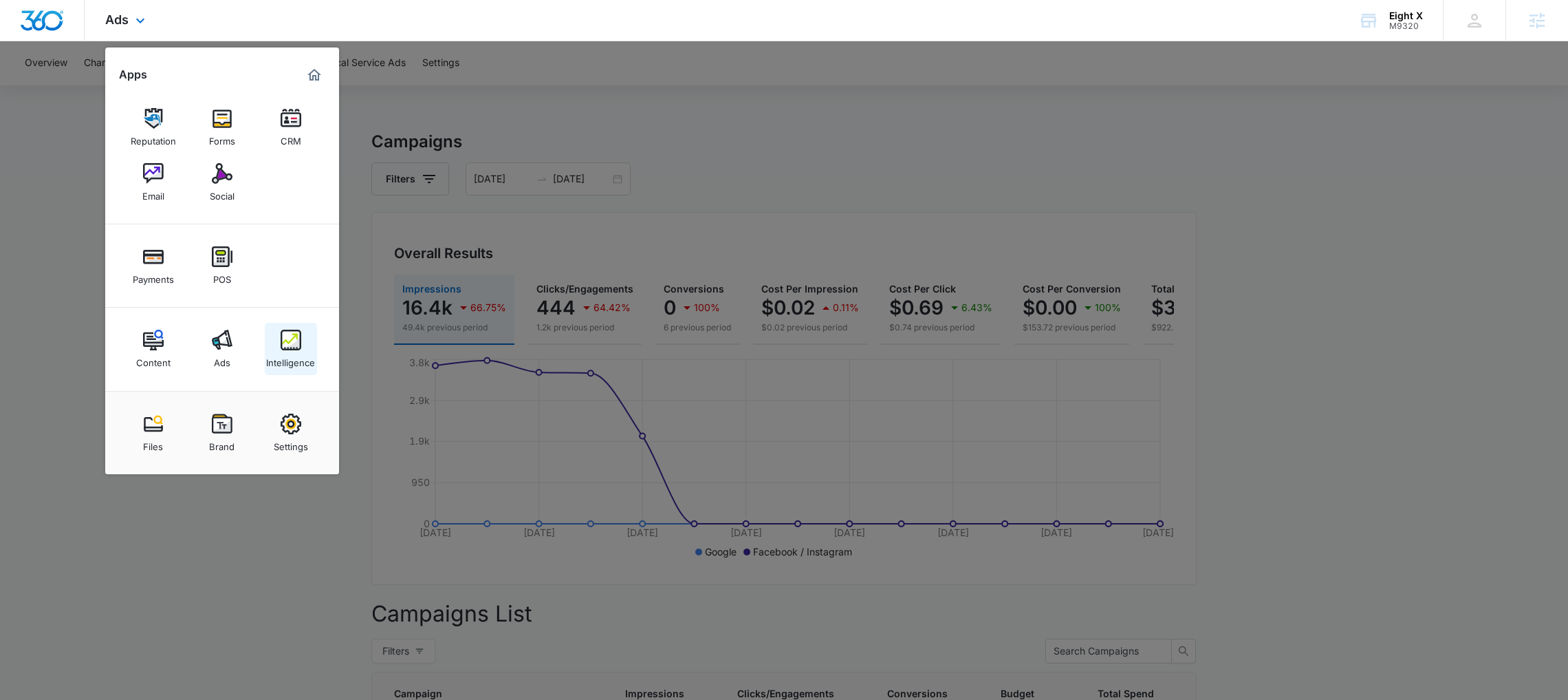
click at [267, 343] on link "Intelligence" at bounding box center [291, 348] width 52 height 52
